Goal: Task Accomplishment & Management: Manage account settings

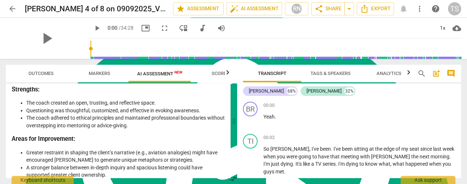
scroll to position [316, 0]
click at [156, 8] on span "edit" at bounding box center [160, 8] width 9 height 9
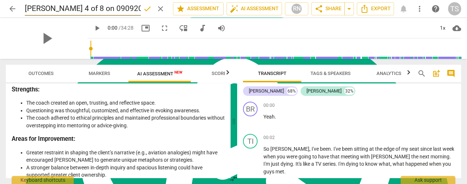
drag, startPoint x: 61, startPoint y: 9, endPoint x: 141, endPoint y: 19, distance: 80.9
click at [62, 9] on input "[PERSON_NAME] 4 of 8 on 09092025" at bounding box center [83, 9] width 116 height 14
type input "[PERSON_NAME] 4/8 ([DATE])"
click at [147, 9] on span "done" at bounding box center [147, 8] width 9 height 9
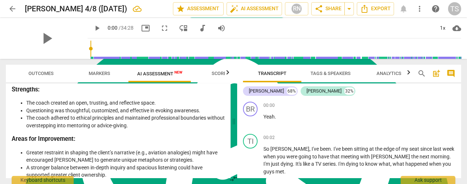
click at [11, 8] on span "arrow_back" at bounding box center [12, 8] width 9 height 9
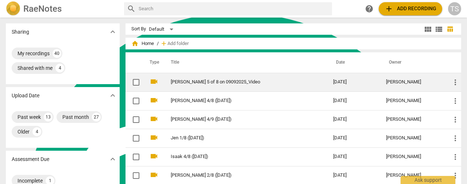
click at [215, 82] on link "[PERSON_NAME] 5 of 8 on 09092025_Video" at bounding box center [239, 81] width 136 height 5
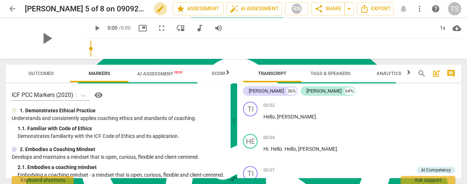
click at [158, 10] on span "edit" at bounding box center [160, 8] width 9 height 9
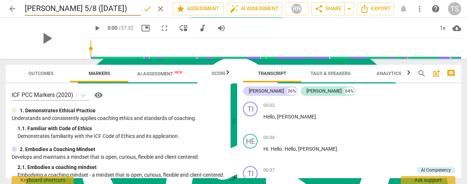
type input "[PERSON_NAME] 5/8 ([DATE])"
click at [146, 11] on span "done" at bounding box center [147, 8] width 9 height 9
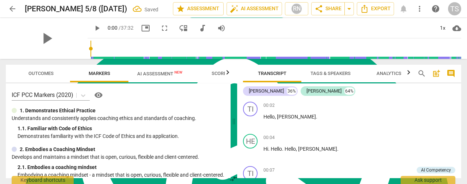
click at [8, 7] on span "arrow_back" at bounding box center [12, 8] width 9 height 9
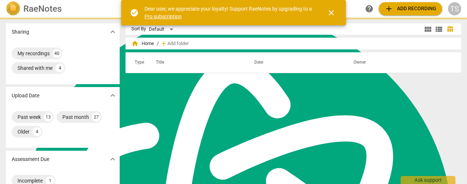
scroll to position [316, 0]
